Goal: Information Seeking & Learning: Compare options

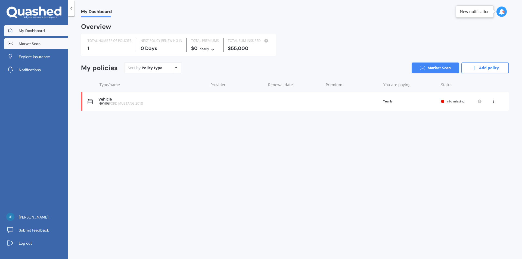
click at [34, 48] on link "Market Scan" at bounding box center [36, 43] width 64 height 11
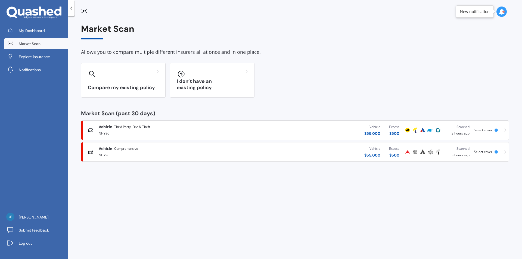
click at [129, 149] on span "Comprehensive" at bounding box center [126, 148] width 24 height 5
